Goal: Contribute content: Add original content to the website for others to see

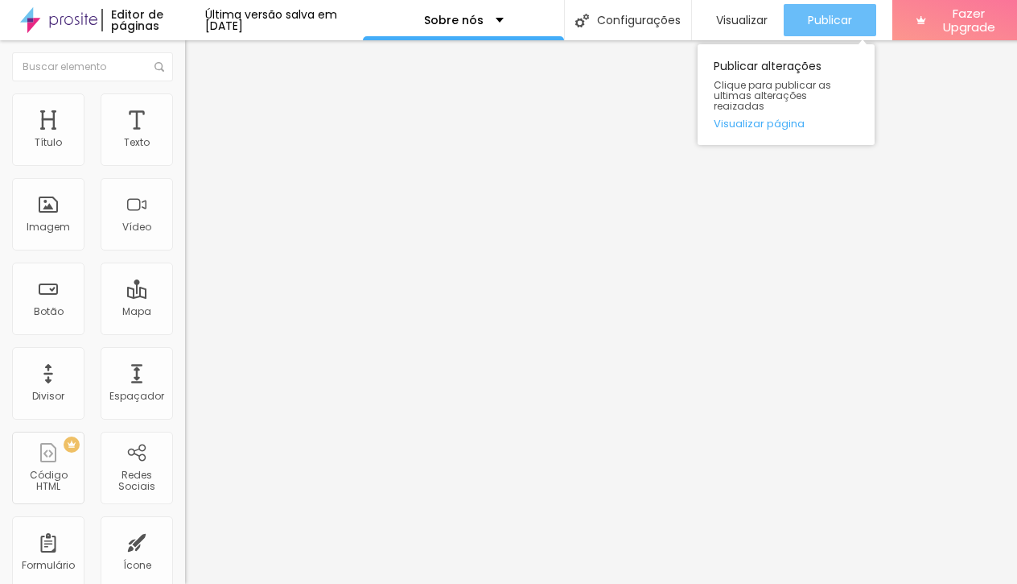
click at [827, 21] on span "Publicar" at bounding box center [830, 20] width 44 height 13
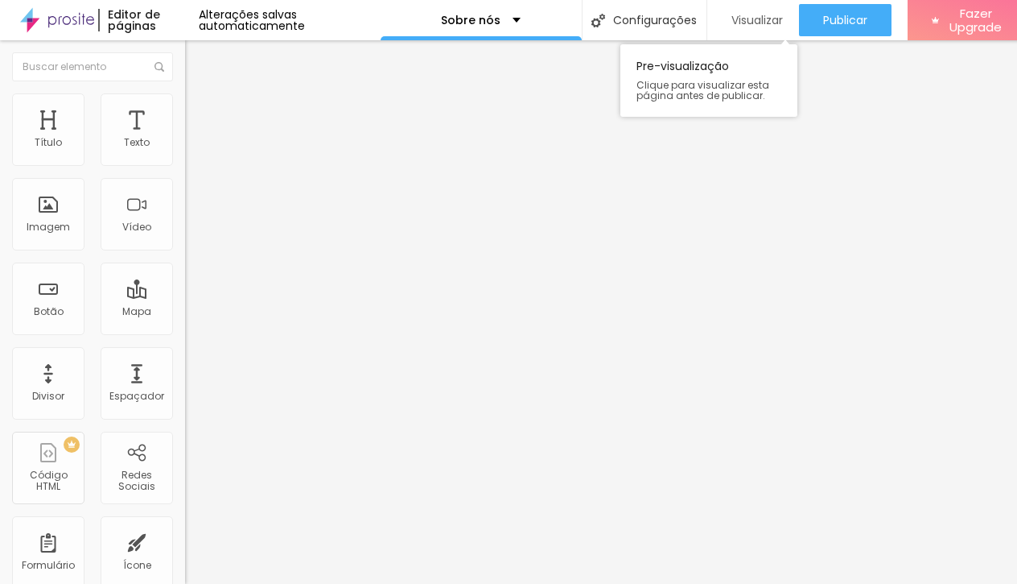
click at [724, 26] on div "Visualizar" at bounding box center [754, 21] width 60 height 14
drag, startPoint x: 23, startPoint y: 52, endPoint x: 100, endPoint y: 93, distance: 87.5
click at [197, 52] on img "button" at bounding box center [203, 58] width 13 height 13
click at [131, 134] on div "Texto" at bounding box center [137, 129] width 72 height 72
click at [50, 218] on div "Imagem" at bounding box center [48, 214] width 72 height 72
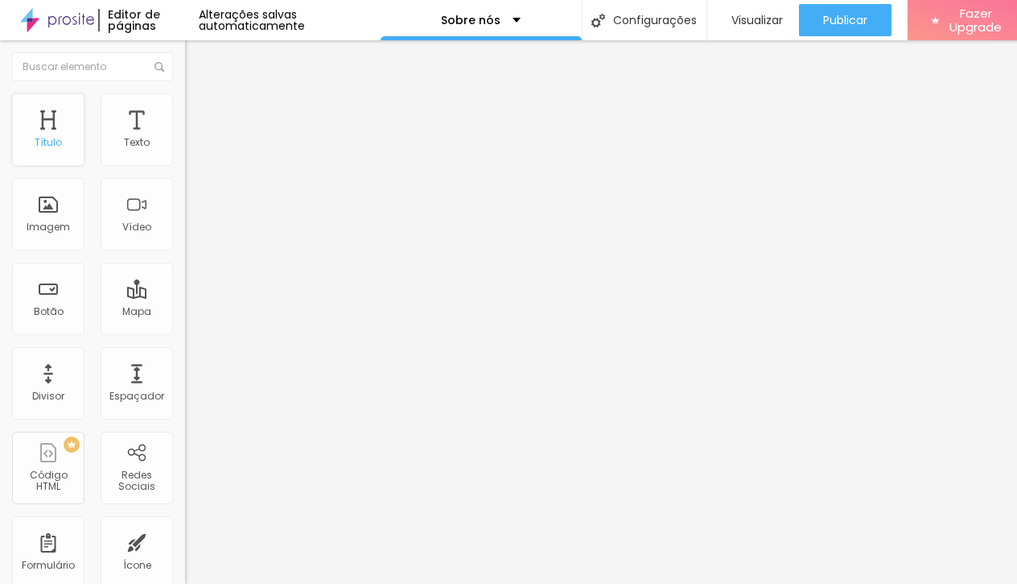
click at [40, 134] on div "Título" at bounding box center [48, 129] width 72 height 72
click at [53, 134] on div "Título" at bounding box center [48, 129] width 72 height 72
click at [138, 131] on div "Texto" at bounding box center [137, 129] width 72 height 72
click at [185, 57] on button "Editar Seção" at bounding box center [277, 58] width 185 height 37
click at [43, 213] on div "Imagem" at bounding box center [48, 214] width 72 height 72
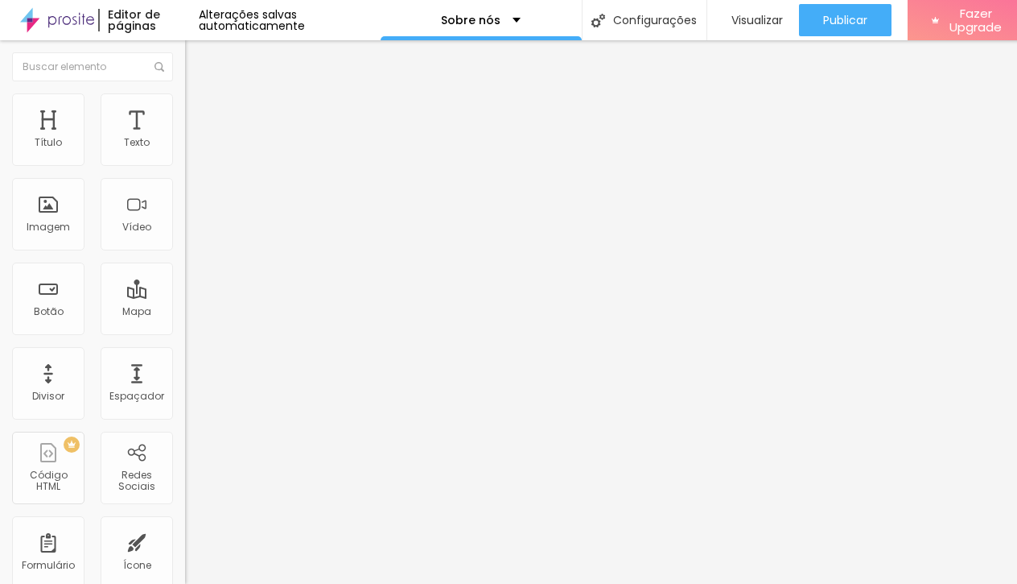
click at [185, 105] on li "Estilo" at bounding box center [277, 101] width 185 height 16
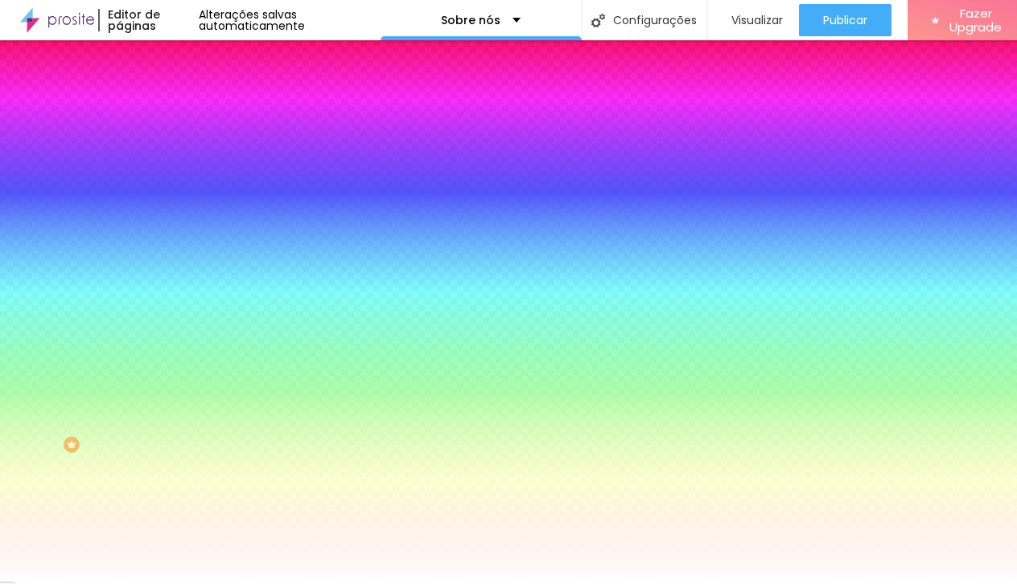
click at [185, 109] on li "Avançado" at bounding box center [277, 117] width 185 height 16
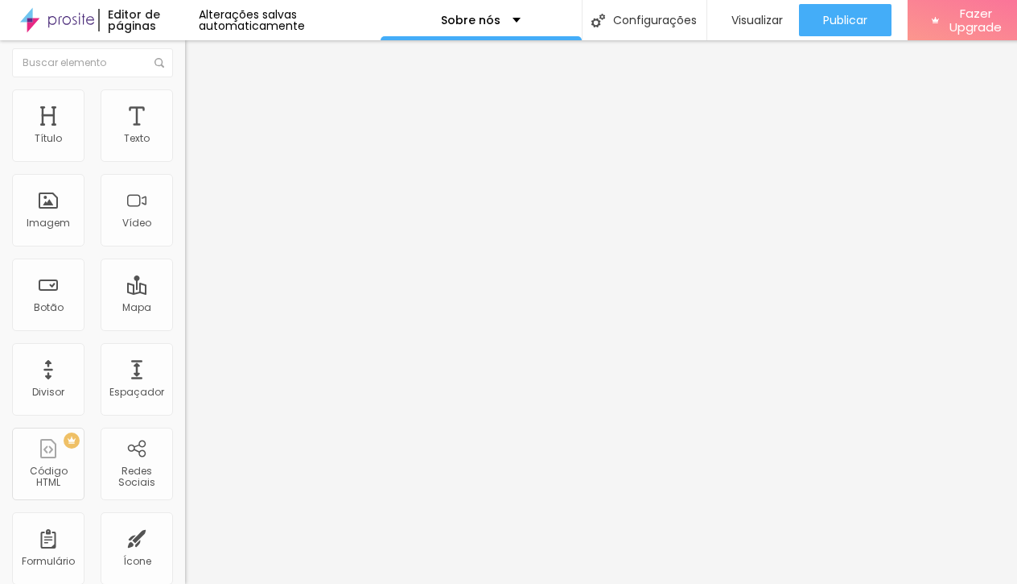
scroll to position [3, 0]
click at [185, 85] on li "Conteúdo" at bounding box center [277, 82] width 185 height 16
click at [185, 68] on button "Editar Coluna" at bounding box center [277, 58] width 185 height 37
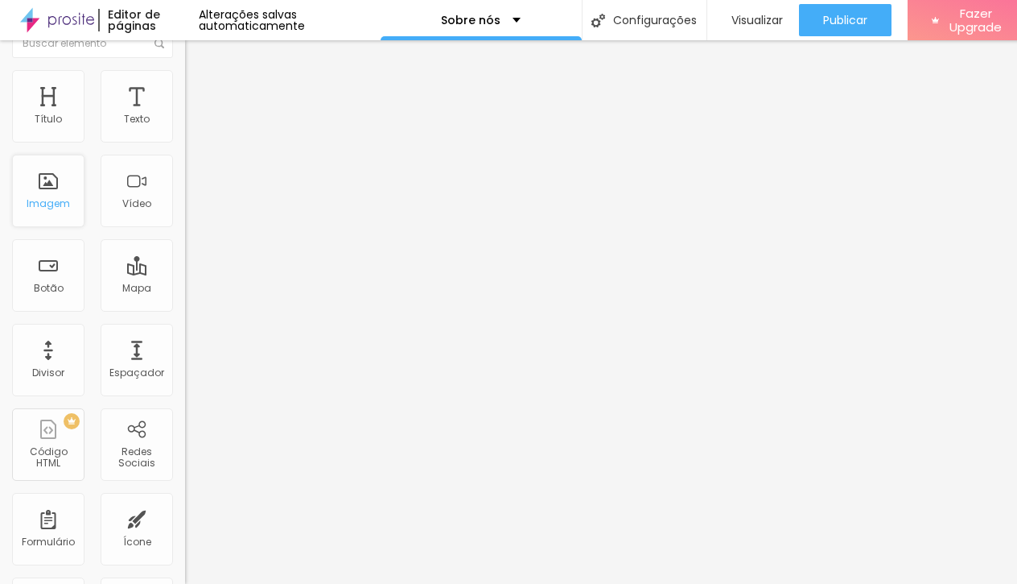
scroll to position [23, 0]
click at [46, 201] on div "Imagem" at bounding box center [48, 204] width 43 height 11
click at [60, 210] on div "Imagem" at bounding box center [48, 204] width 43 height 11
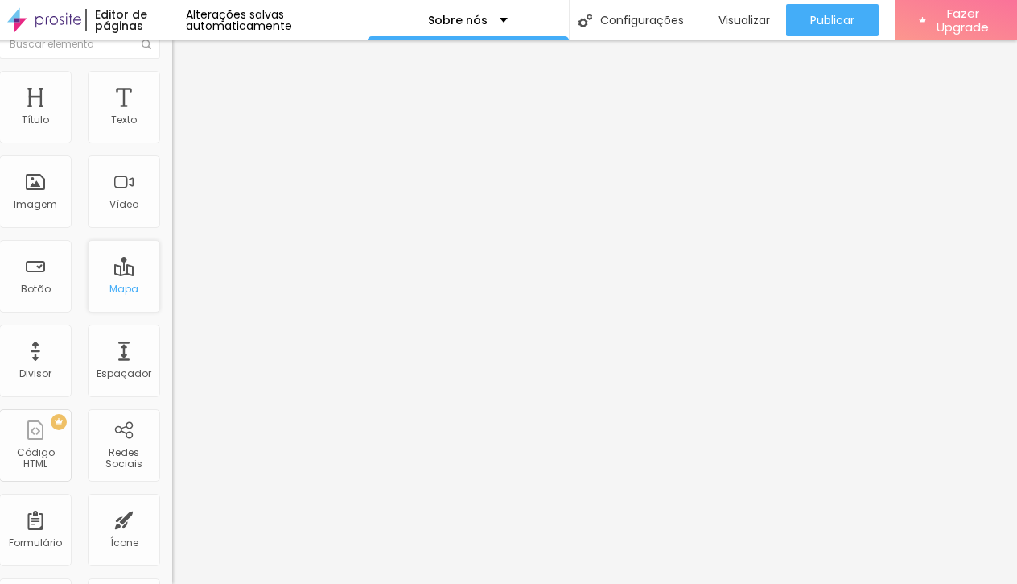
scroll to position [0, 0]
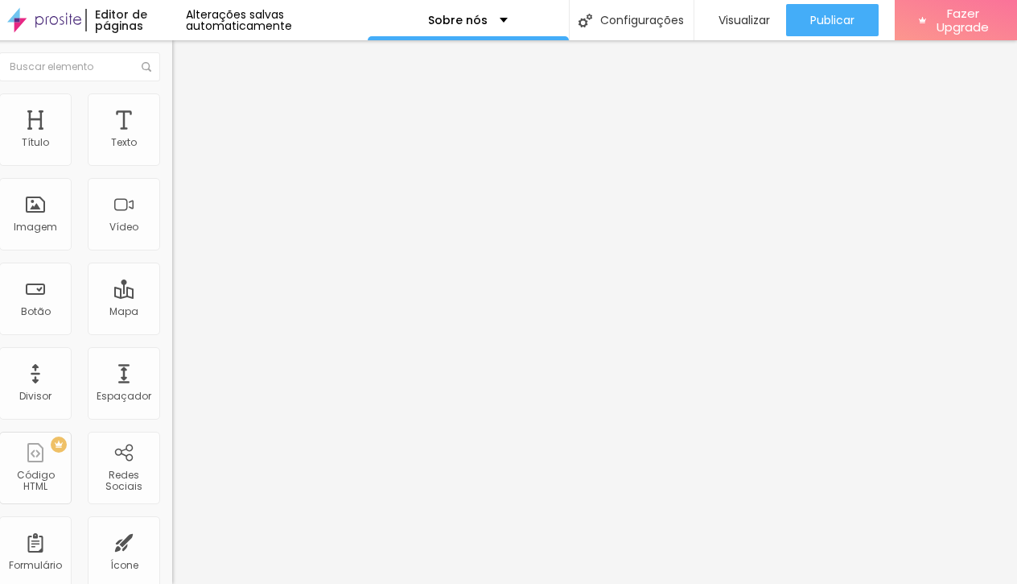
click at [172, 105] on li "Estilo" at bounding box center [264, 101] width 185 height 16
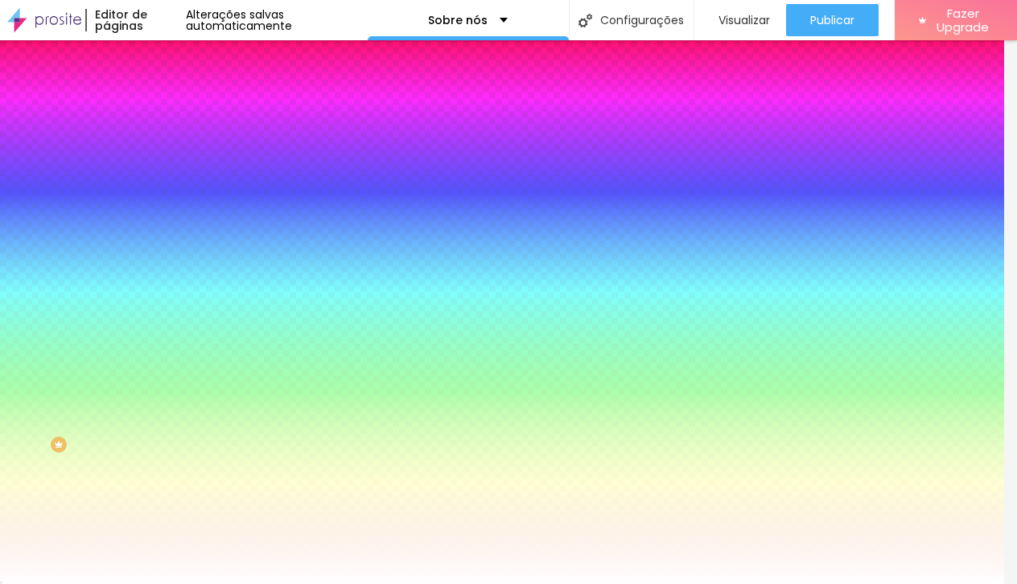
click at [172, 109] on img at bounding box center [179, 116] width 14 height 14
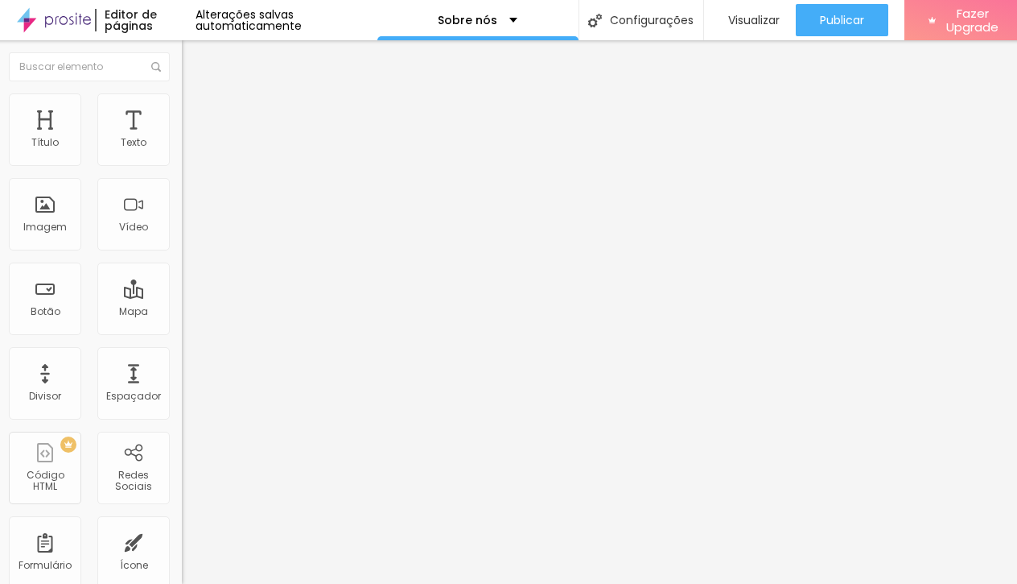
scroll to position [0, 6]
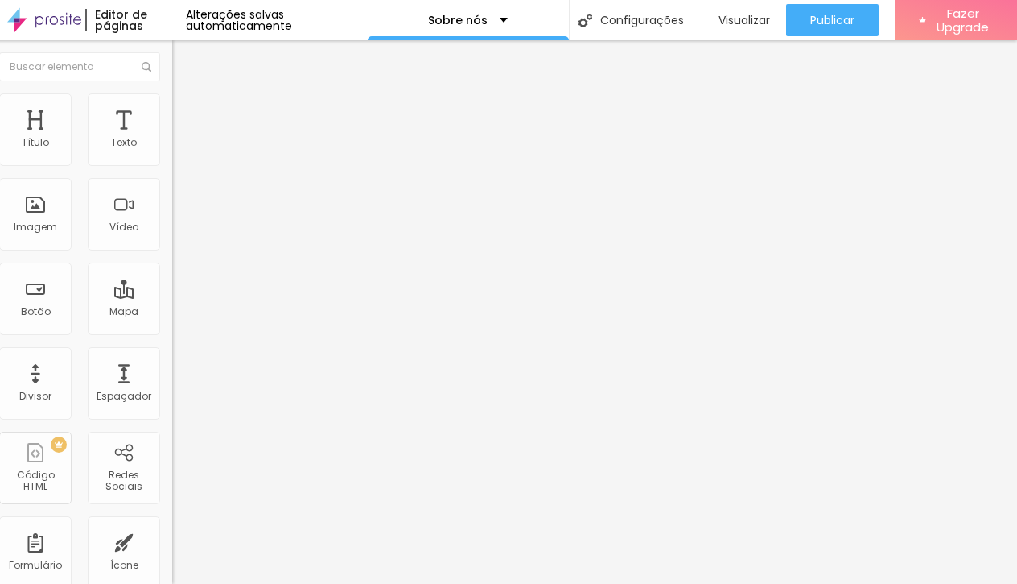
click at [172, 92] on img at bounding box center [179, 84] width 14 height 14
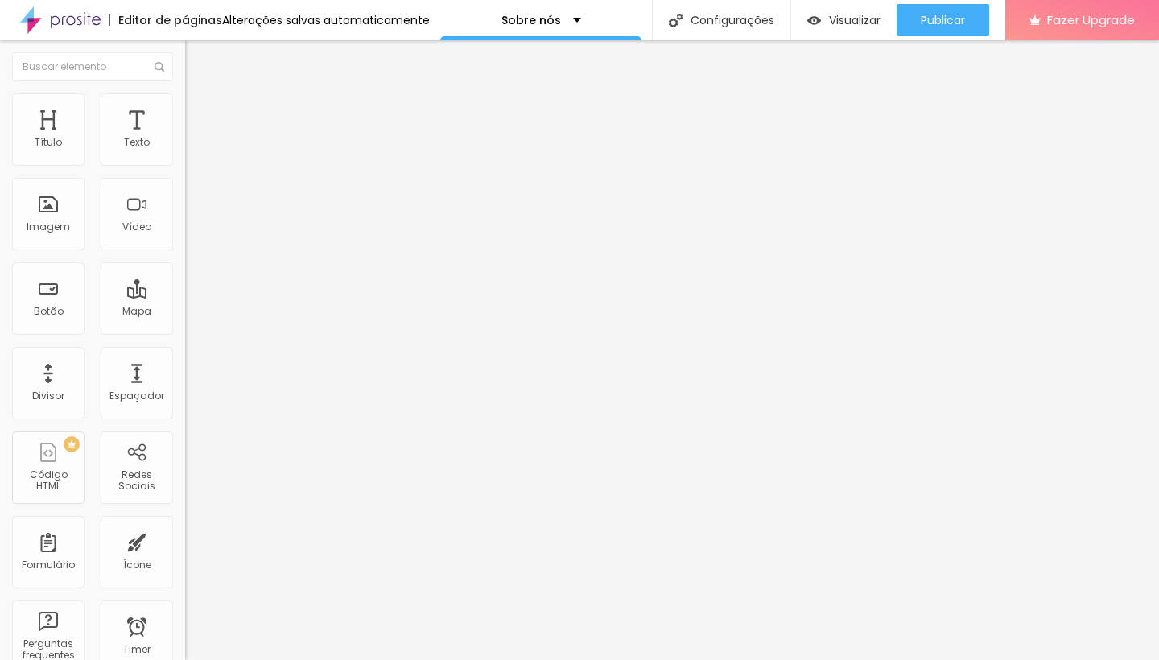
click at [197, 60] on img "button" at bounding box center [203, 58] width 13 height 13
click at [140, 131] on div "Texto" at bounding box center [137, 129] width 72 height 72
click at [137, 147] on div "Texto" at bounding box center [137, 142] width 26 height 11
click at [197, 55] on img "button" at bounding box center [203, 58] width 13 height 13
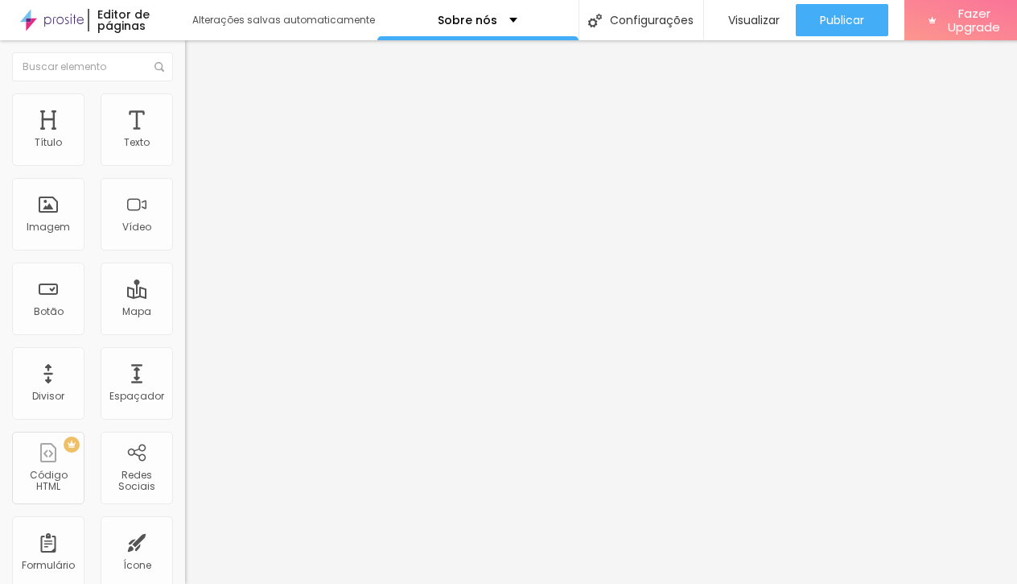
click at [864, 23] on button "Publicar" at bounding box center [842, 20] width 93 height 32
click at [727, 20] on span "Visualizar" at bounding box center [747, 20] width 52 height 13
click at [861, 23] on span "Publicar" at bounding box center [842, 20] width 44 height 13
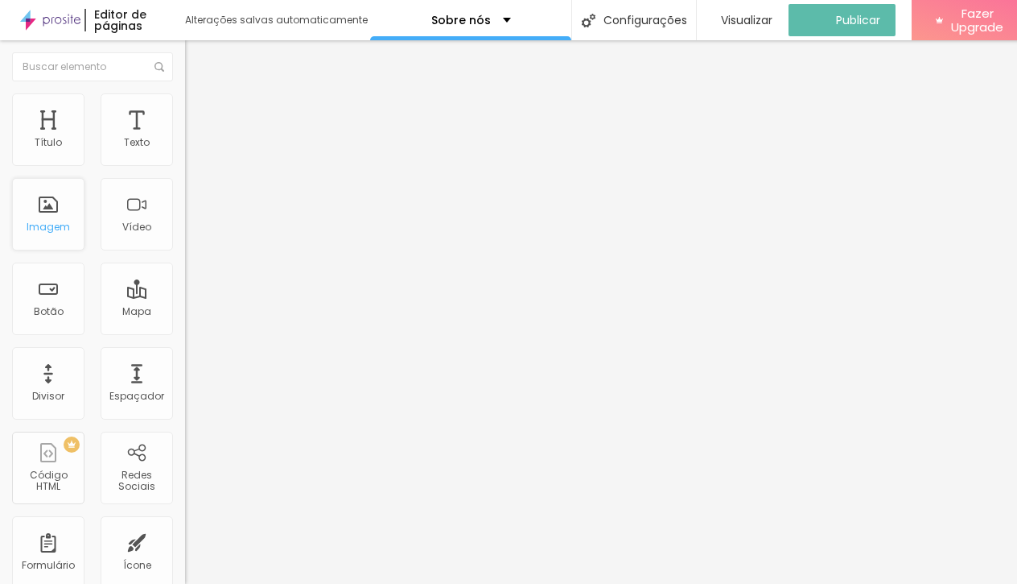
click at [753, 19] on span "Visualizar" at bounding box center [747, 20] width 52 height 13
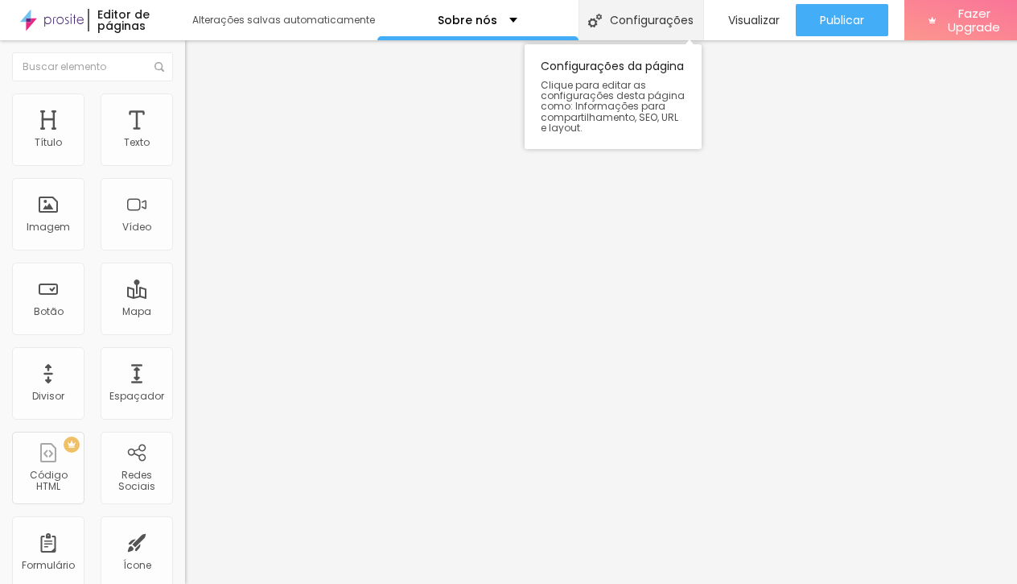
drag, startPoint x: 53, startPoint y: 208, endPoint x: 621, endPoint y: 15, distance: 599.4
click at [621, 15] on div "Configurações" at bounding box center [641, 20] width 125 height 40
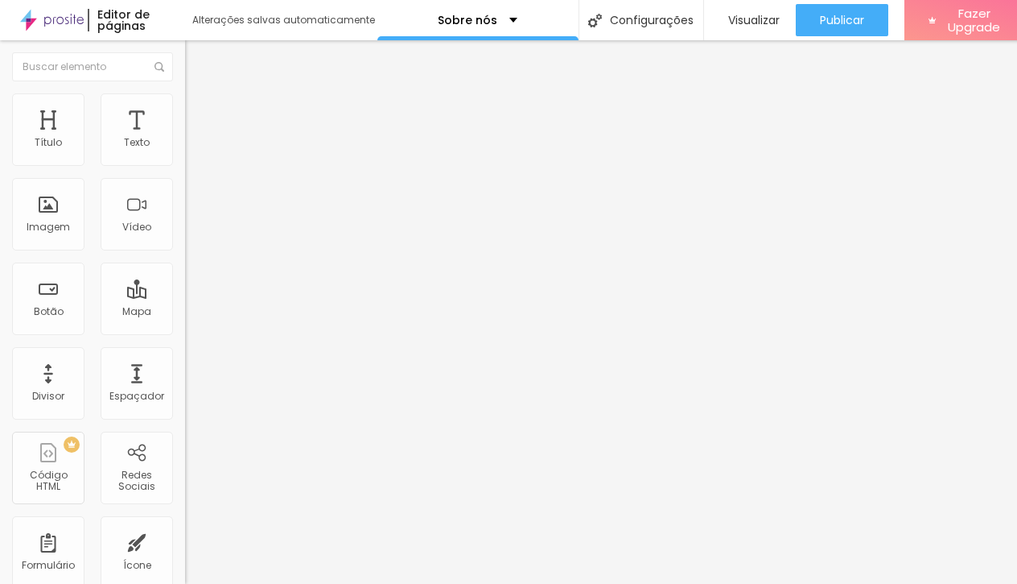
drag, startPoint x: 598, startPoint y: 422, endPoint x: 161, endPoint y: 247, distance: 470.7
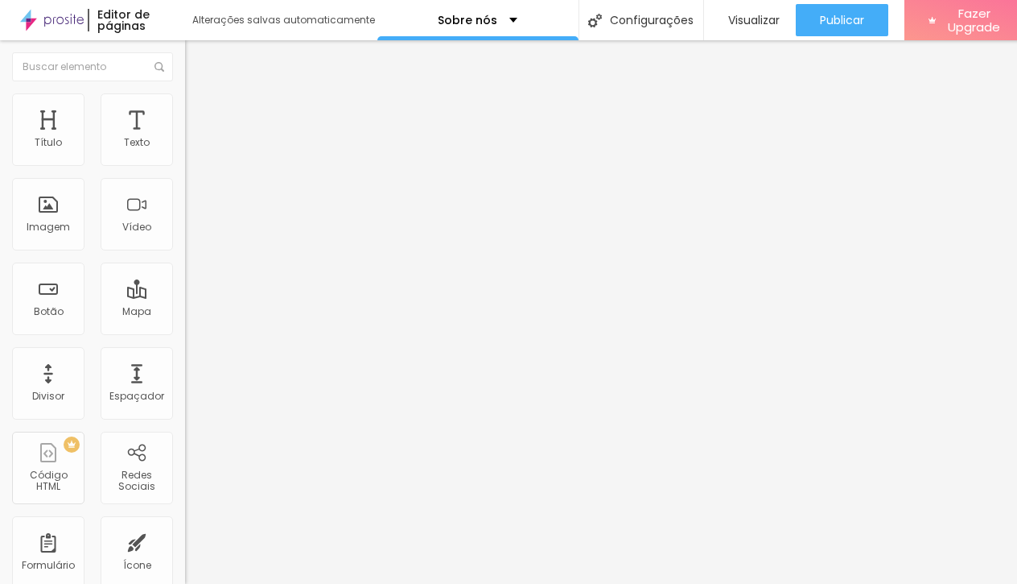
drag, startPoint x: 622, startPoint y: 405, endPoint x: 333, endPoint y: 396, distance: 289.1
type textarea "Contando histórias de famílias há 14 anos."
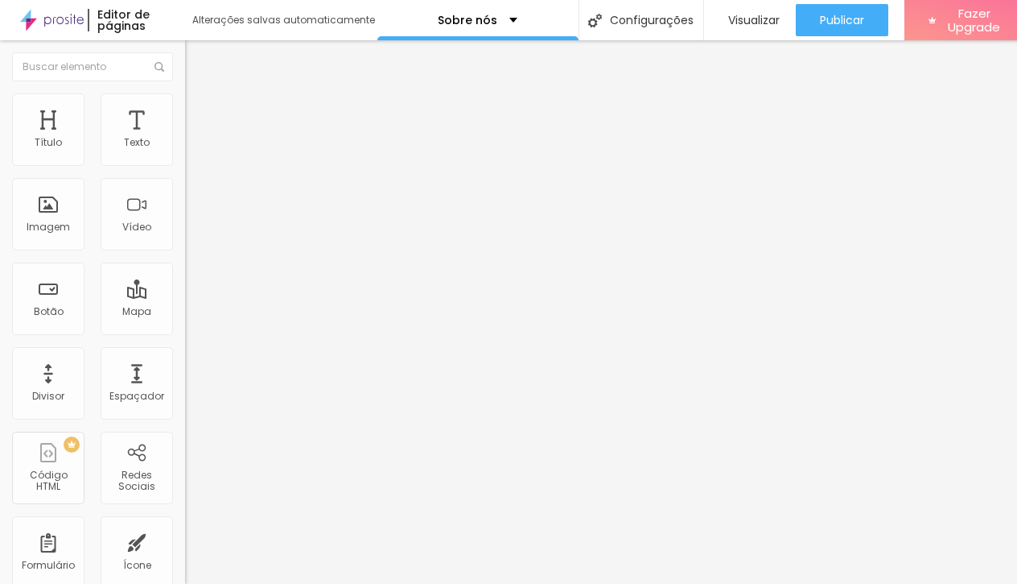
drag, startPoint x: 765, startPoint y: 488, endPoint x: 799, endPoint y: 55, distance: 434.4
